Goal: Transaction & Acquisition: Book appointment/travel/reservation

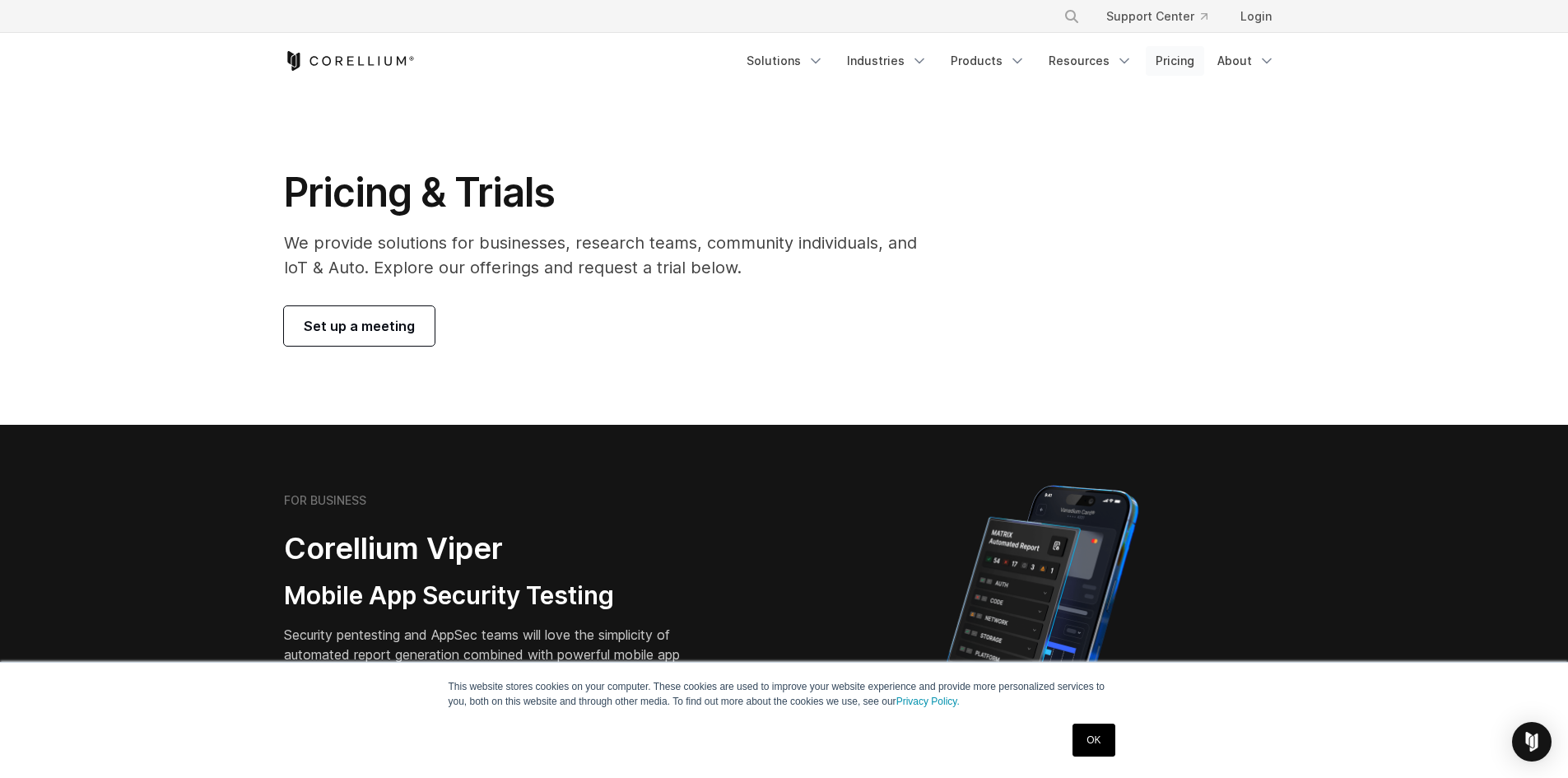
click at [1193, 68] on link "Pricing" at bounding box center [1174, 60] width 59 height 30
click at [1185, 67] on link "Pricing" at bounding box center [1174, 60] width 59 height 30
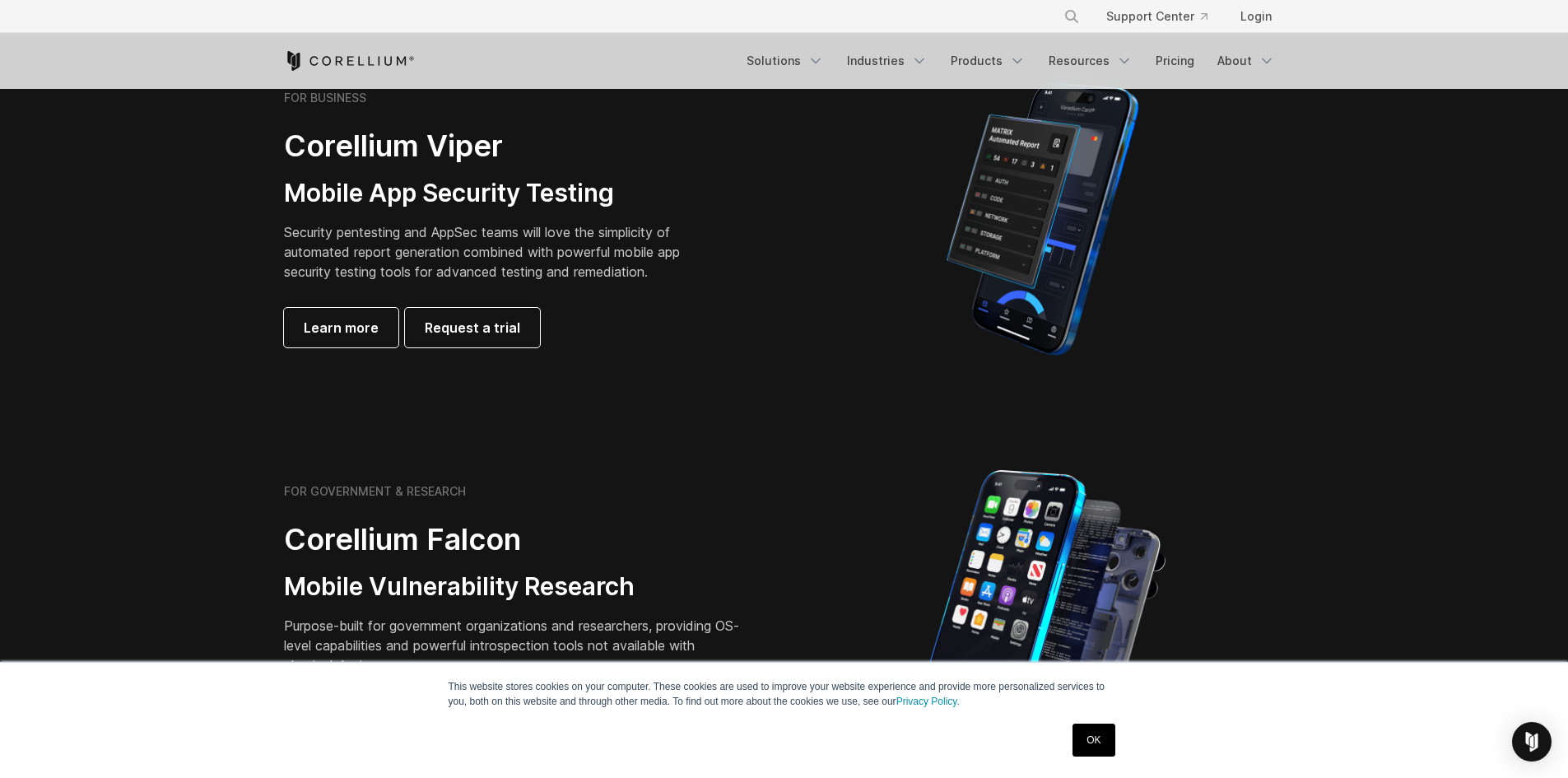
scroll to position [412, 0]
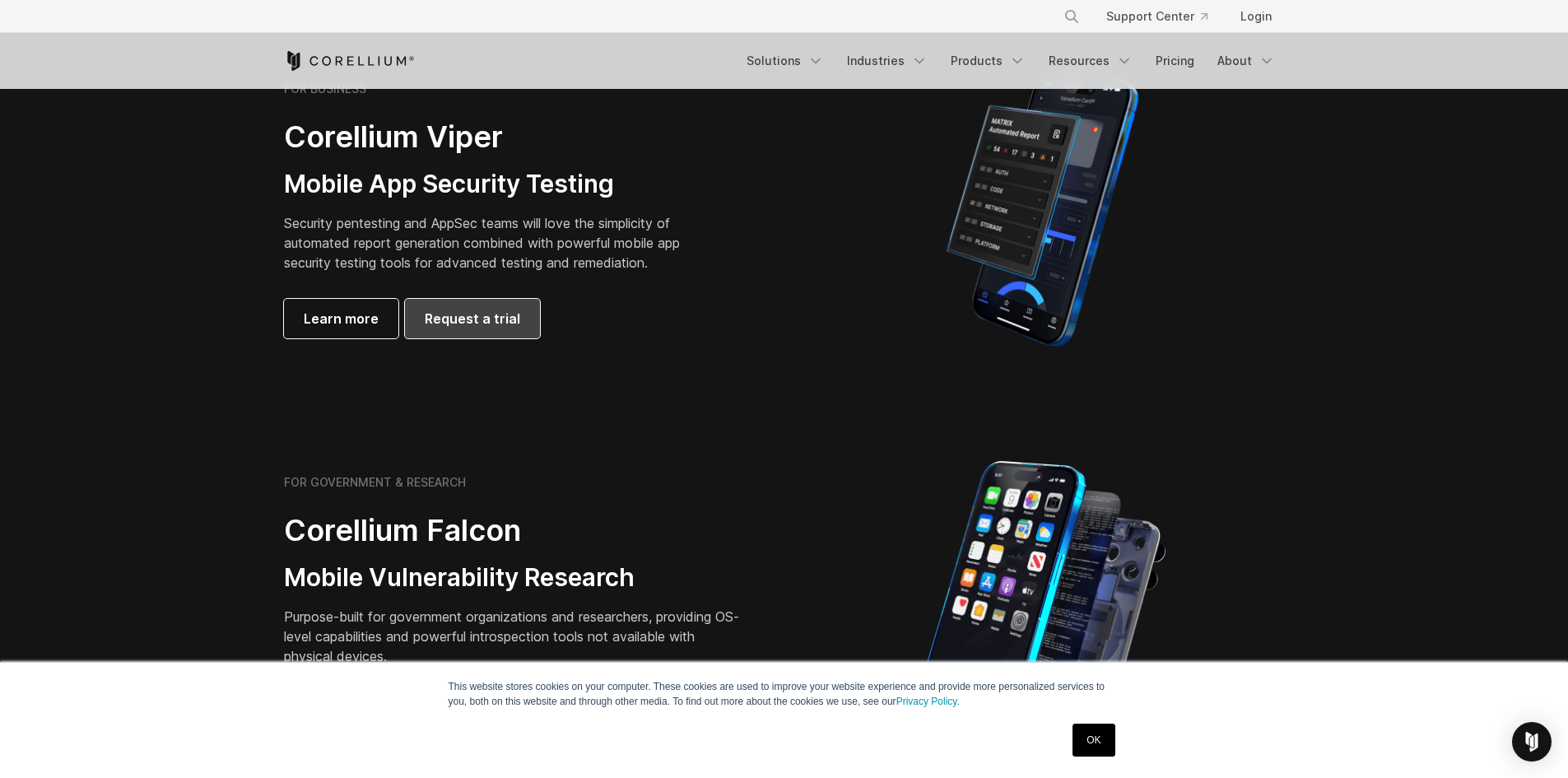
click at [460, 304] on link "Request a trial" at bounding box center [472, 318] width 135 height 39
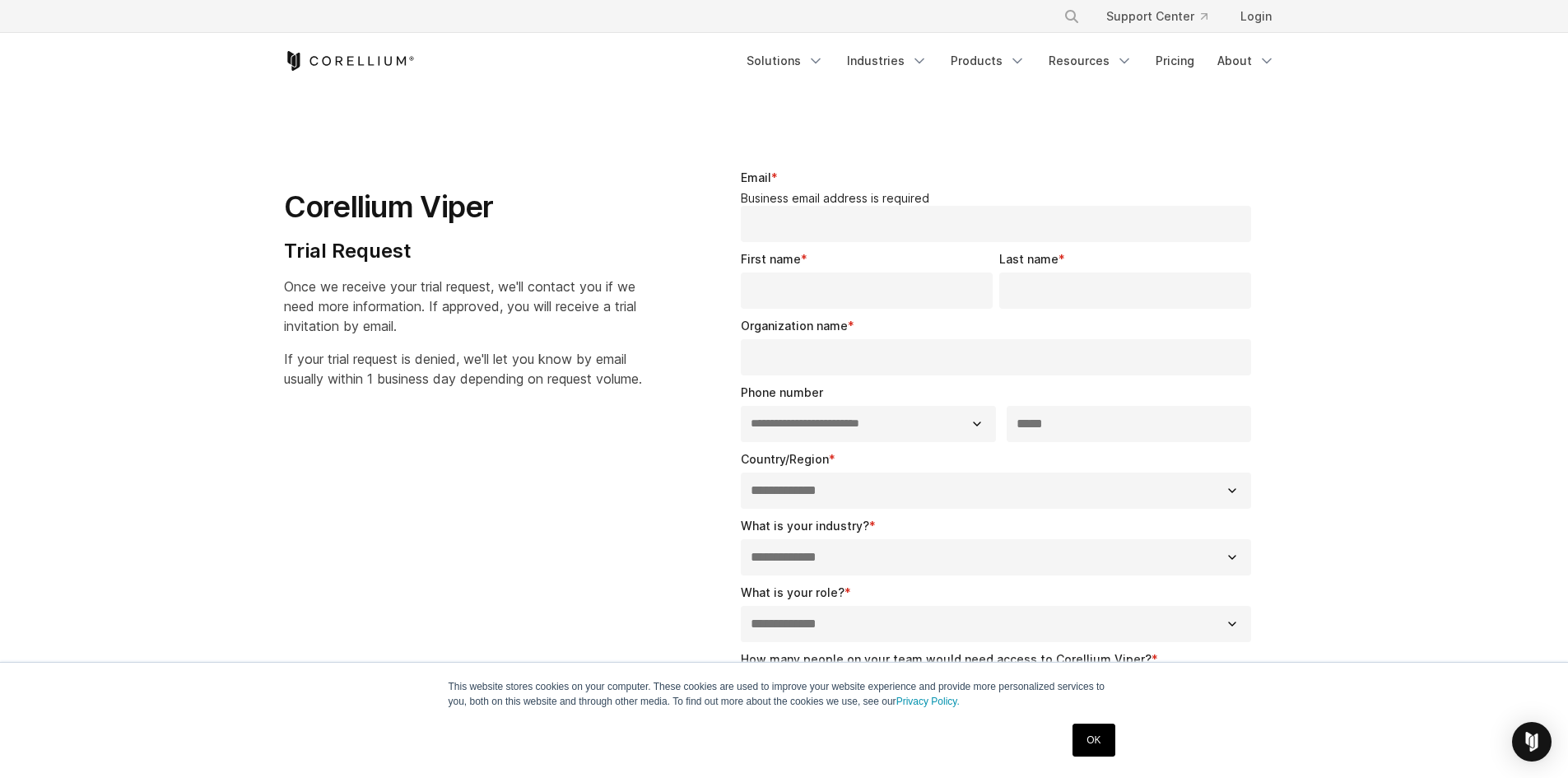
select select "**"
click at [1189, 59] on link "Pricing" at bounding box center [1174, 60] width 59 height 30
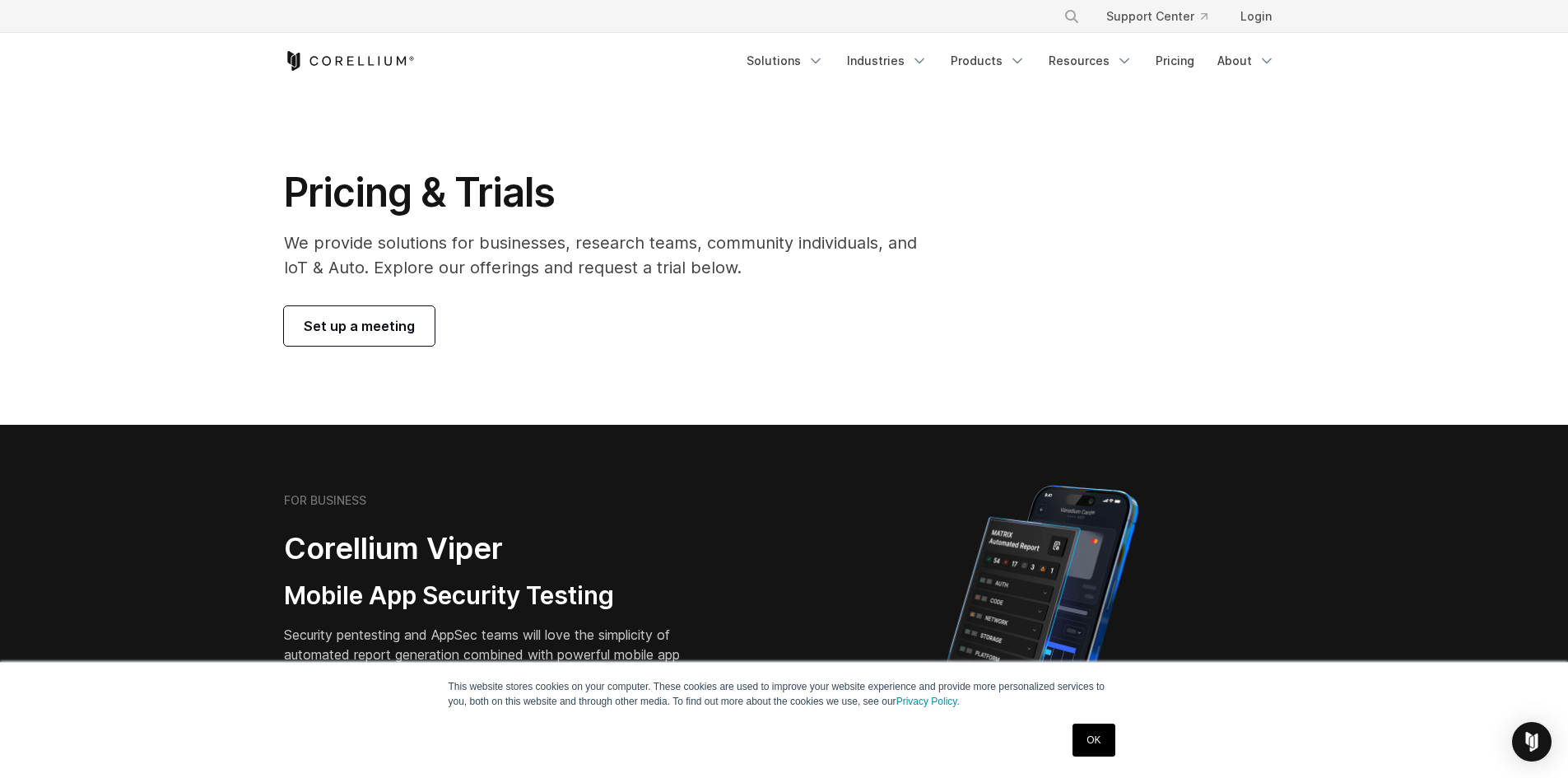
click at [354, 338] on link "Set up a meeting" at bounding box center [359, 326] width 151 height 39
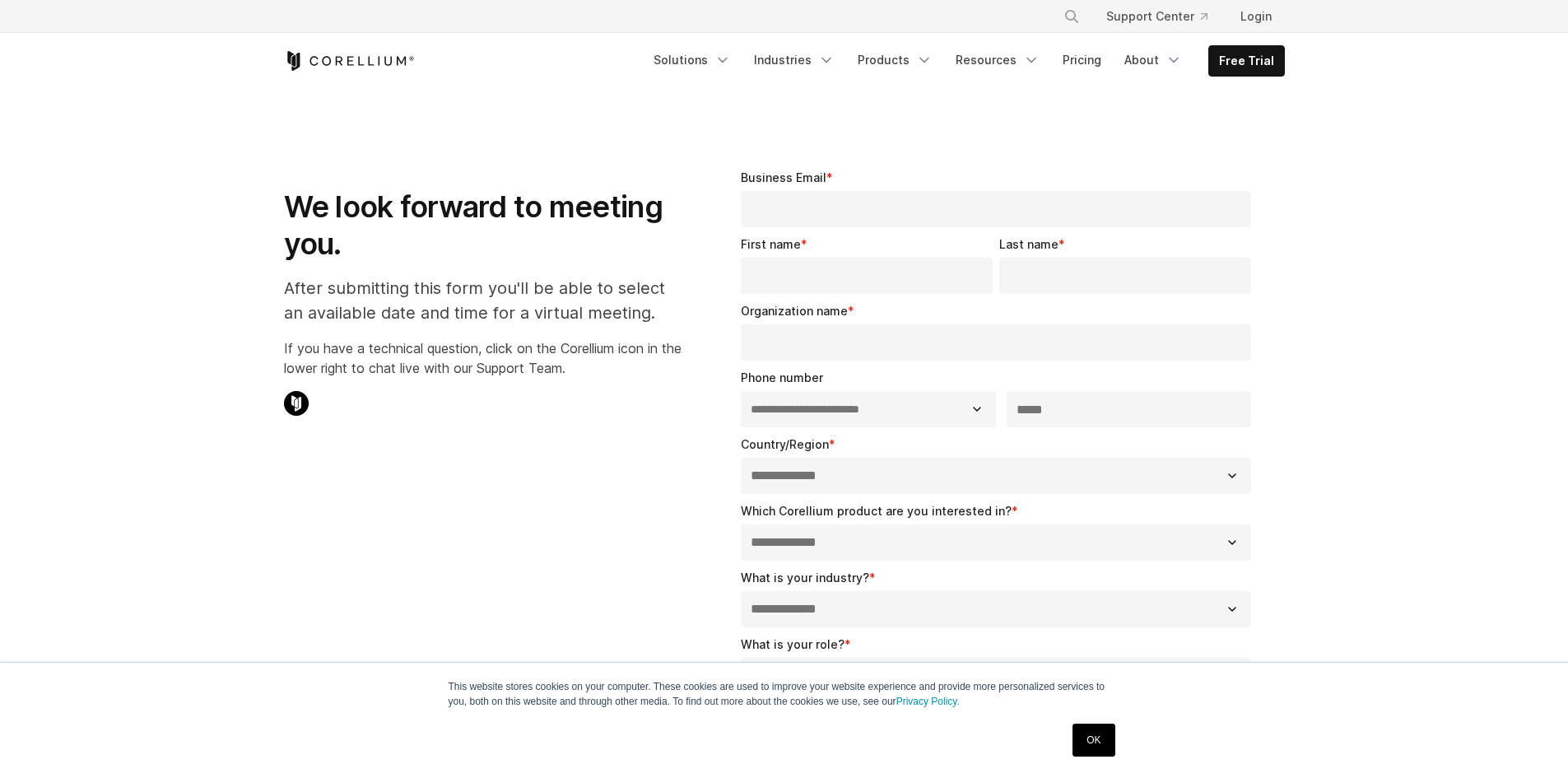
select select "**"
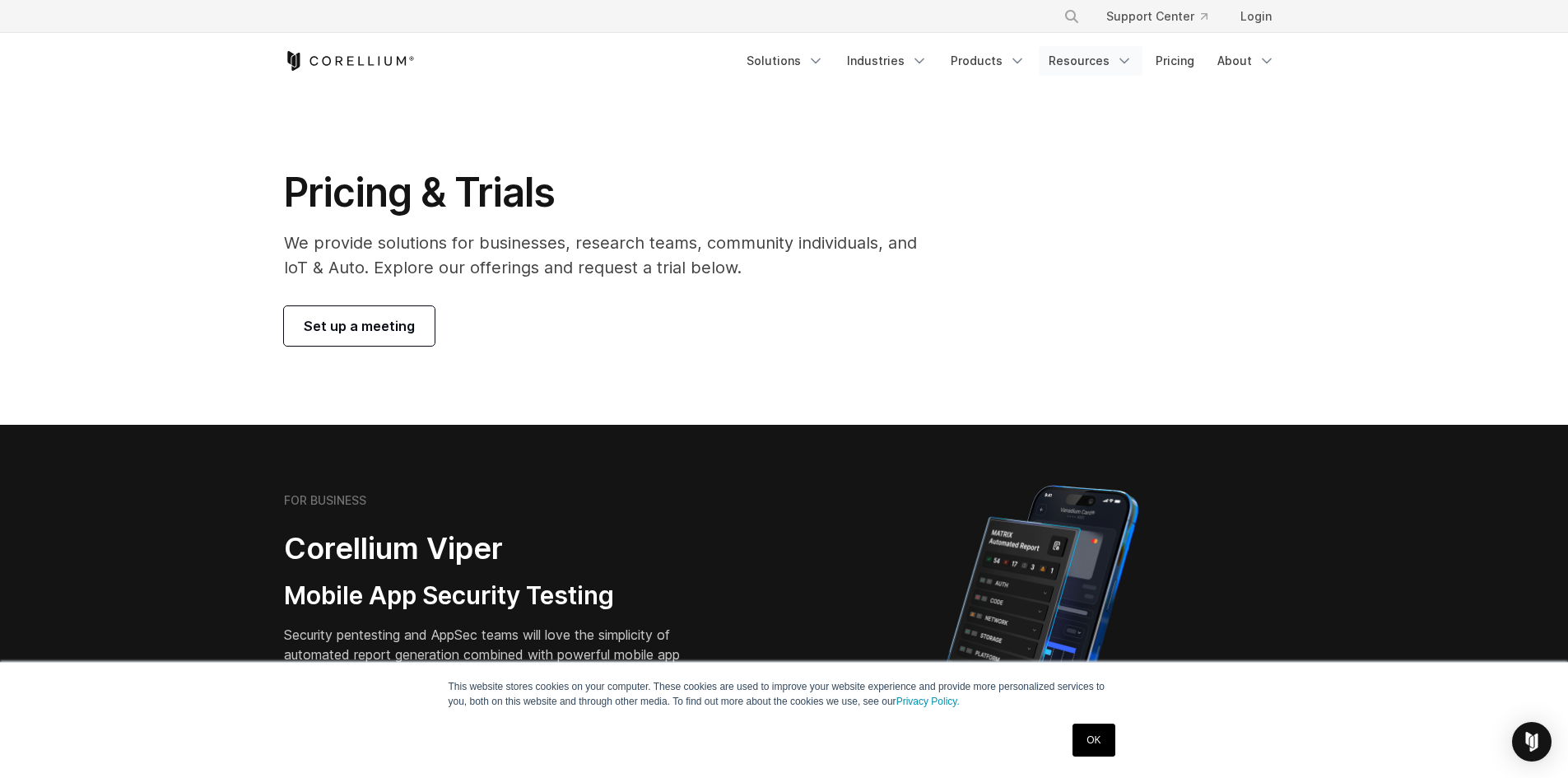
click at [1075, 60] on link "Resources" at bounding box center [1091, 60] width 104 height 30
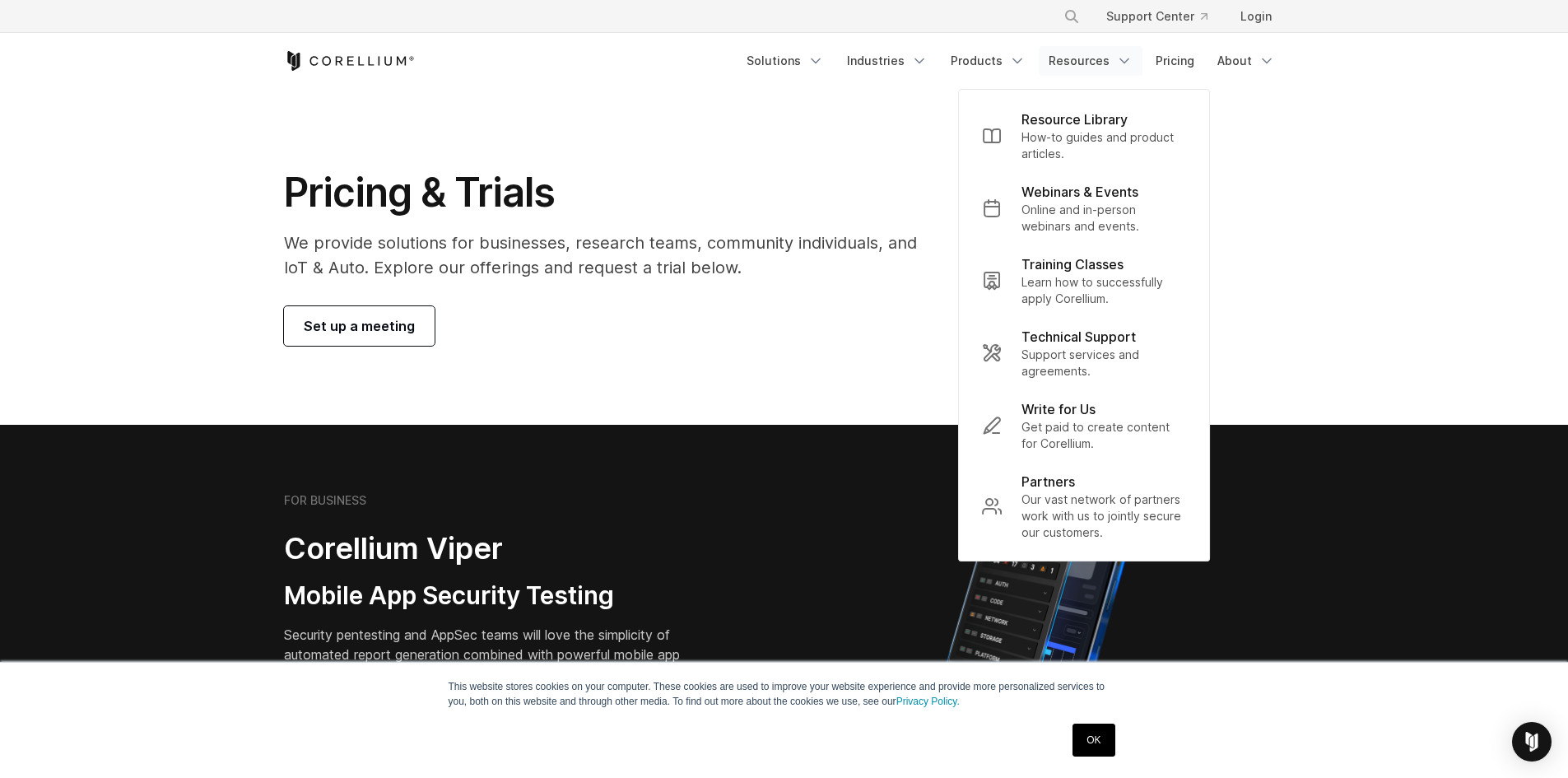
click at [660, 434] on section "FOR BUSINESS Corellium Viper Mobile App Security Testing Security pentesting an…" at bounding box center [784, 622] width 1568 height 394
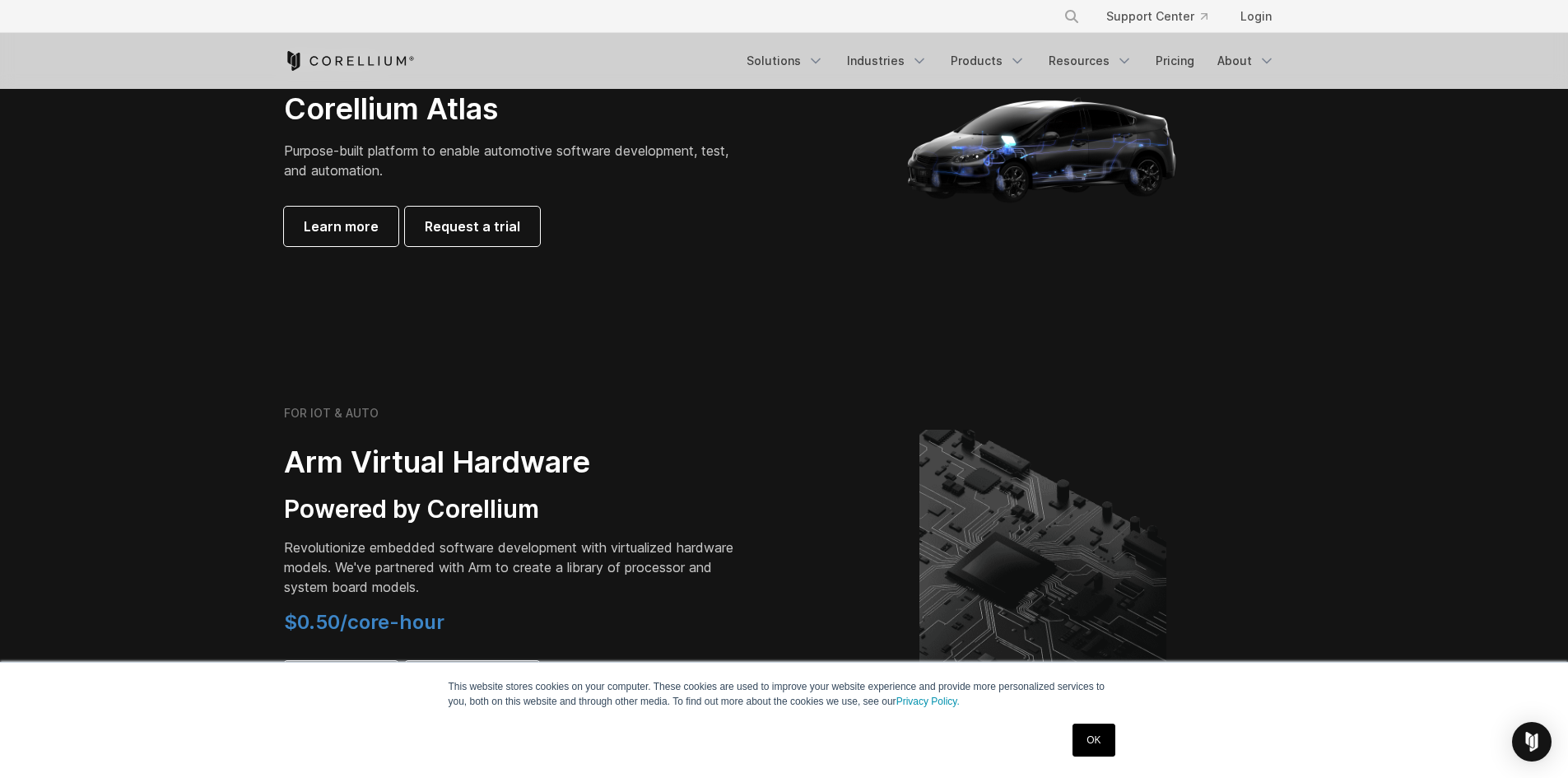
scroll to position [1975, 0]
